Goal: Transaction & Acquisition: Purchase product/service

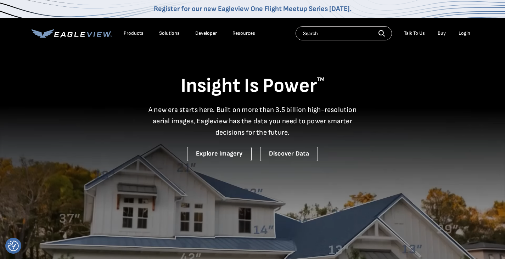
click at [131, 33] on div "Products" at bounding box center [134, 33] width 20 height 6
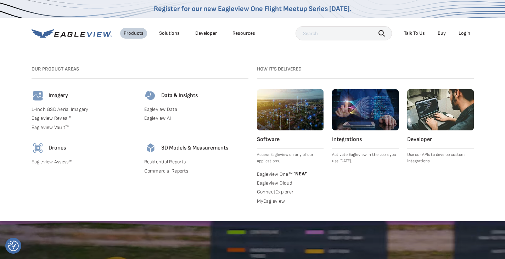
click at [175, 160] on link "Residential Reports" at bounding box center [196, 162] width 104 height 6
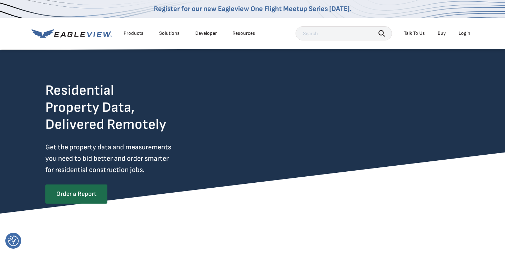
click at [444, 33] on link "Buy" at bounding box center [441, 33] width 8 height 6
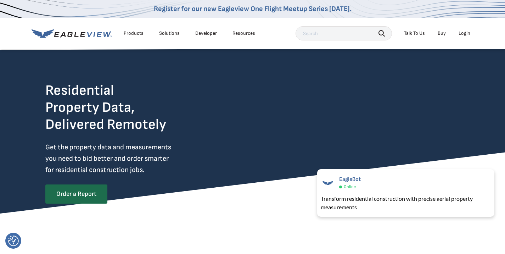
click at [130, 31] on div "Products" at bounding box center [134, 33] width 20 height 6
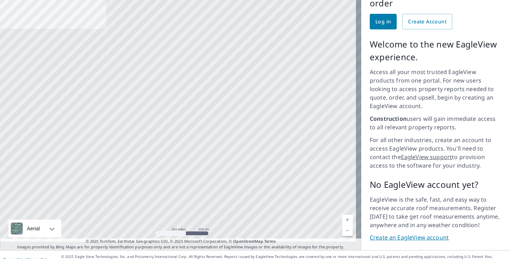
scroll to position [79, 0]
